Goal: Find specific page/section: Find specific page/section

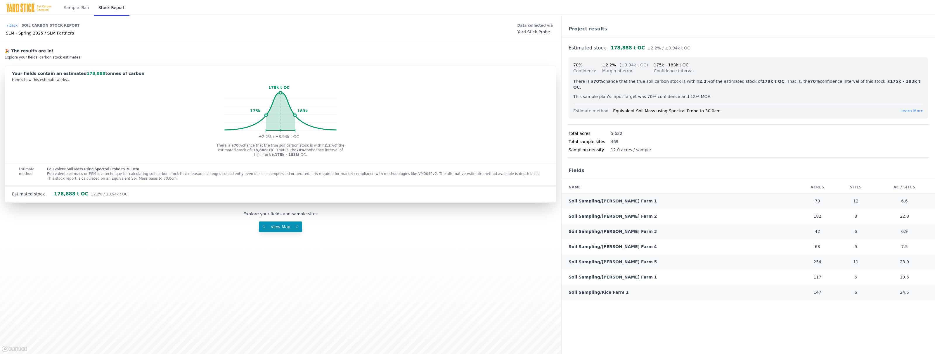
click at [582, 198] on link "Soil Sampling/[PERSON_NAME] Farm 1" at bounding box center [613, 200] width 88 height 5
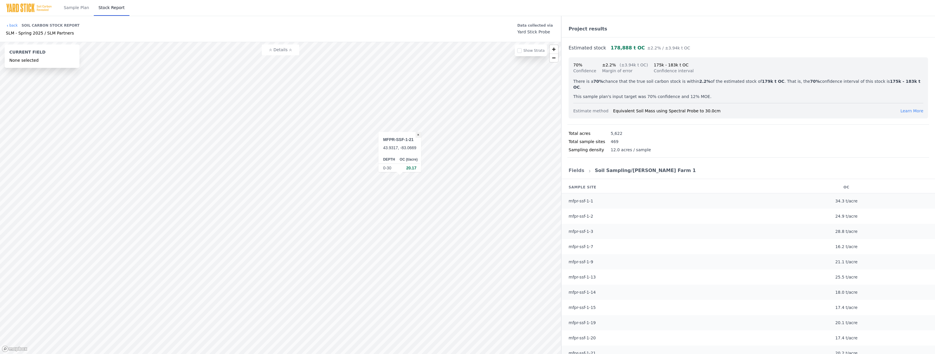
click at [419, 136] on button "×" at bounding box center [419, 135] width 6 height 6
click at [11, 27] on link "back" at bounding box center [12, 25] width 12 height 5
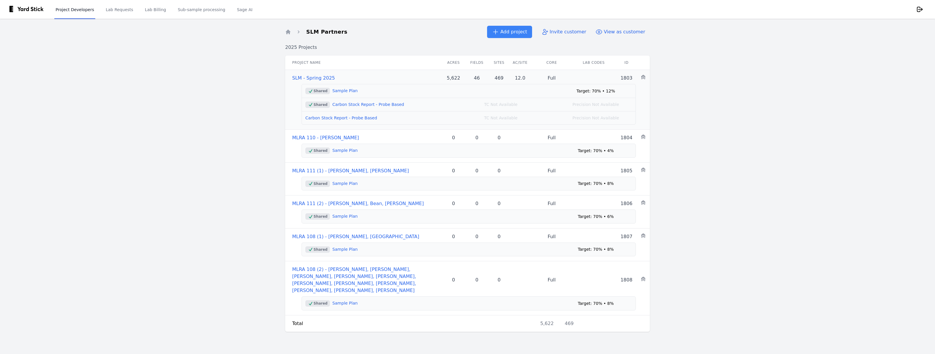
click at [349, 105] on link "Carbon Stock Report - Probe Based" at bounding box center [368, 104] width 72 height 5
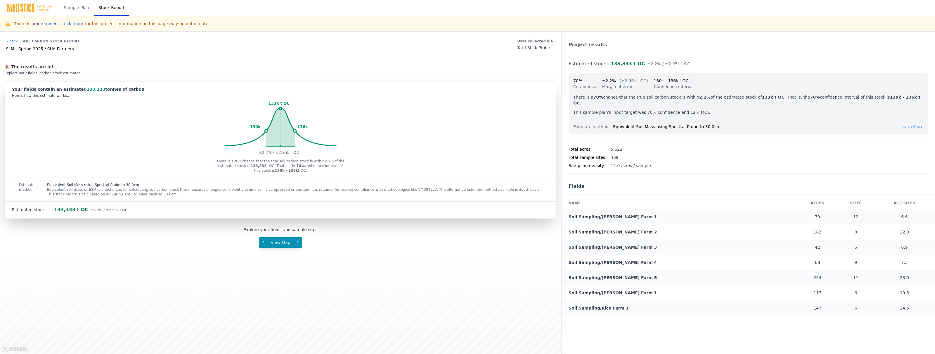
click at [583, 214] on link "Soil Sampling/[PERSON_NAME] Farm 1" at bounding box center [613, 216] width 88 height 5
